Goal: Navigation & Orientation: Find specific page/section

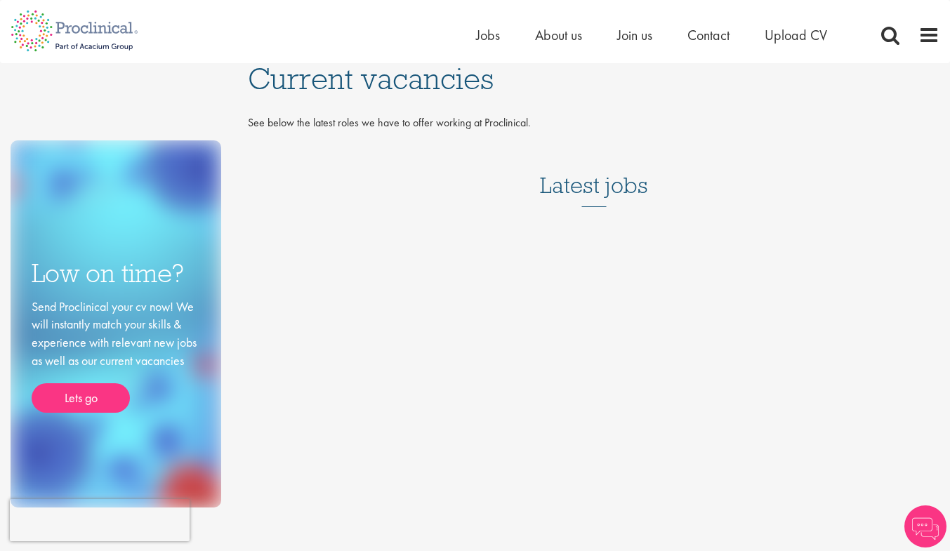
click at [553, 178] on h3 "Latest jobs" at bounding box center [594, 172] width 108 height 69
click at [491, 48] on div "Home Jobs About us Join us Contact Upload CV" at bounding box center [669, 39] width 386 height 28
click at [579, 41] on span "About us" at bounding box center [558, 35] width 47 height 18
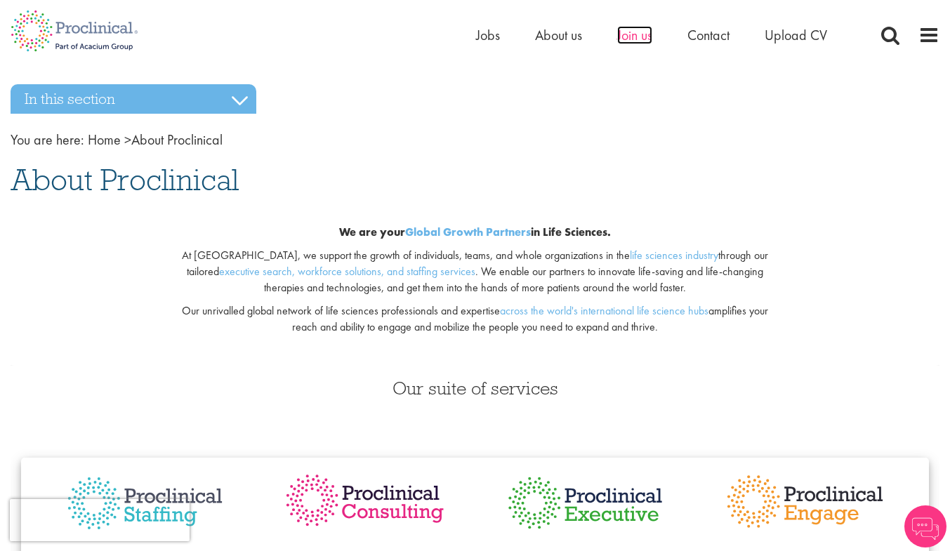
click at [643, 36] on span "Join us" at bounding box center [634, 35] width 35 height 18
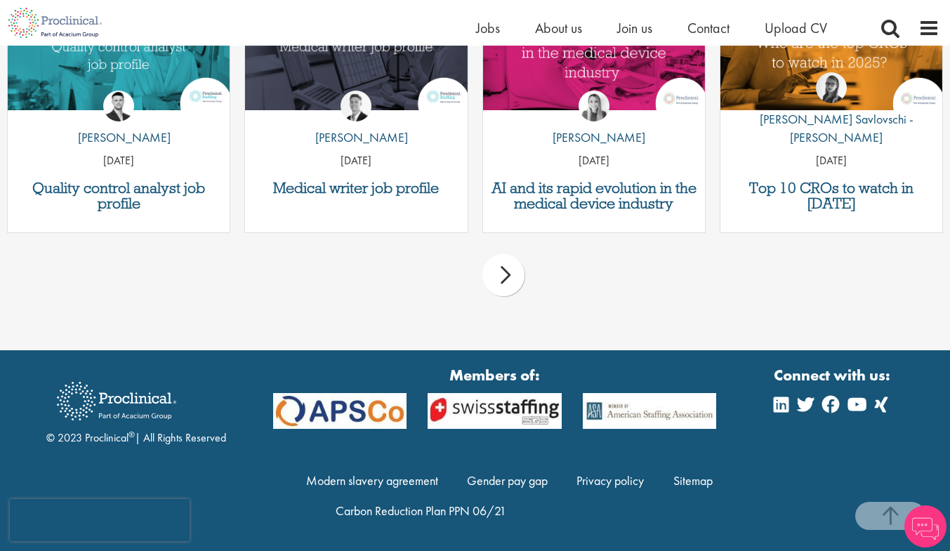
scroll to position [1872, 0]
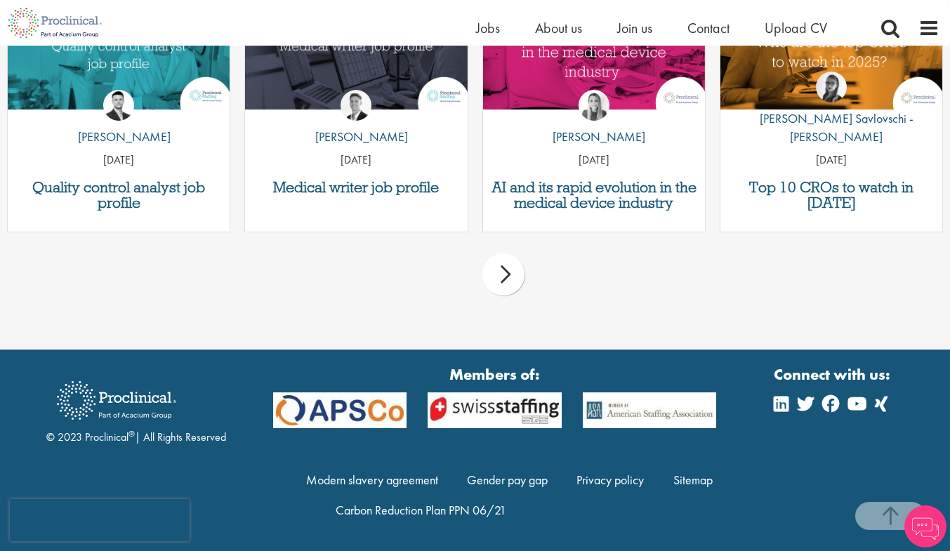
click at [517, 277] on div "next" at bounding box center [504, 275] width 42 height 42
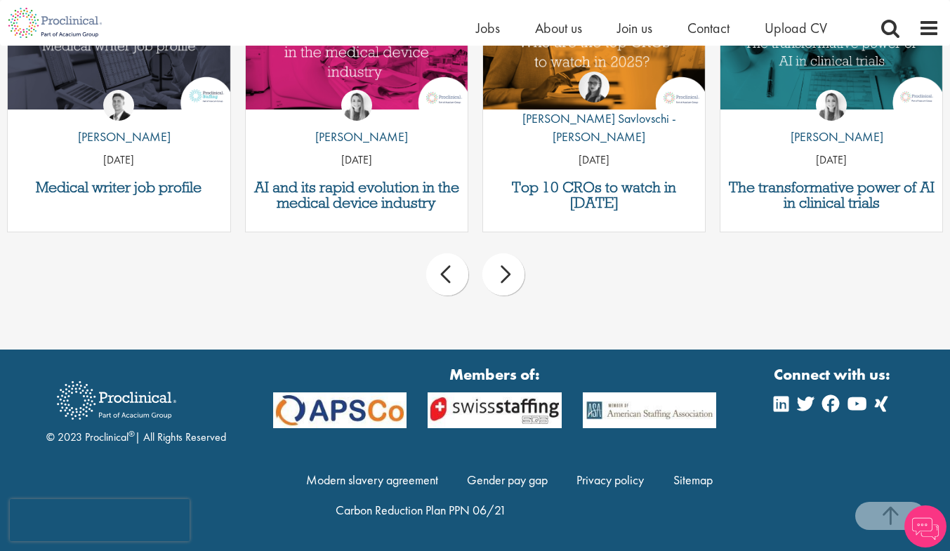
click at [517, 277] on div "next" at bounding box center [504, 275] width 42 height 42
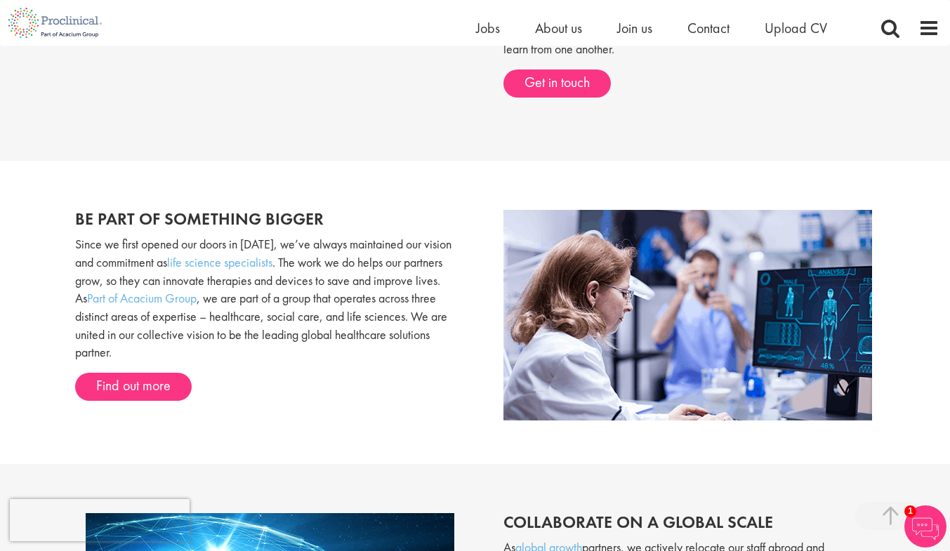
scroll to position [694, 0]
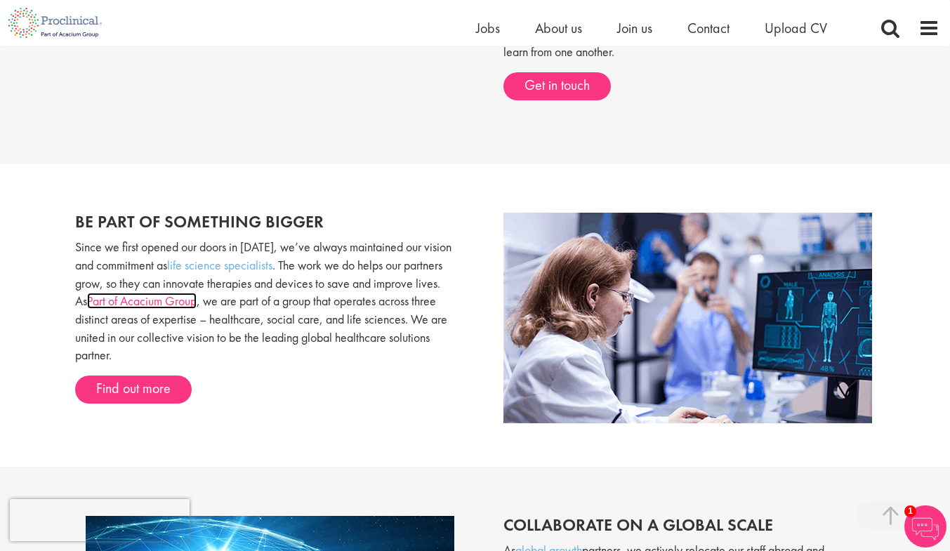
click at [164, 295] on link "Part of Acacium Group" at bounding box center [142, 301] width 110 height 16
